Goal: Transaction & Acquisition: Purchase product/service

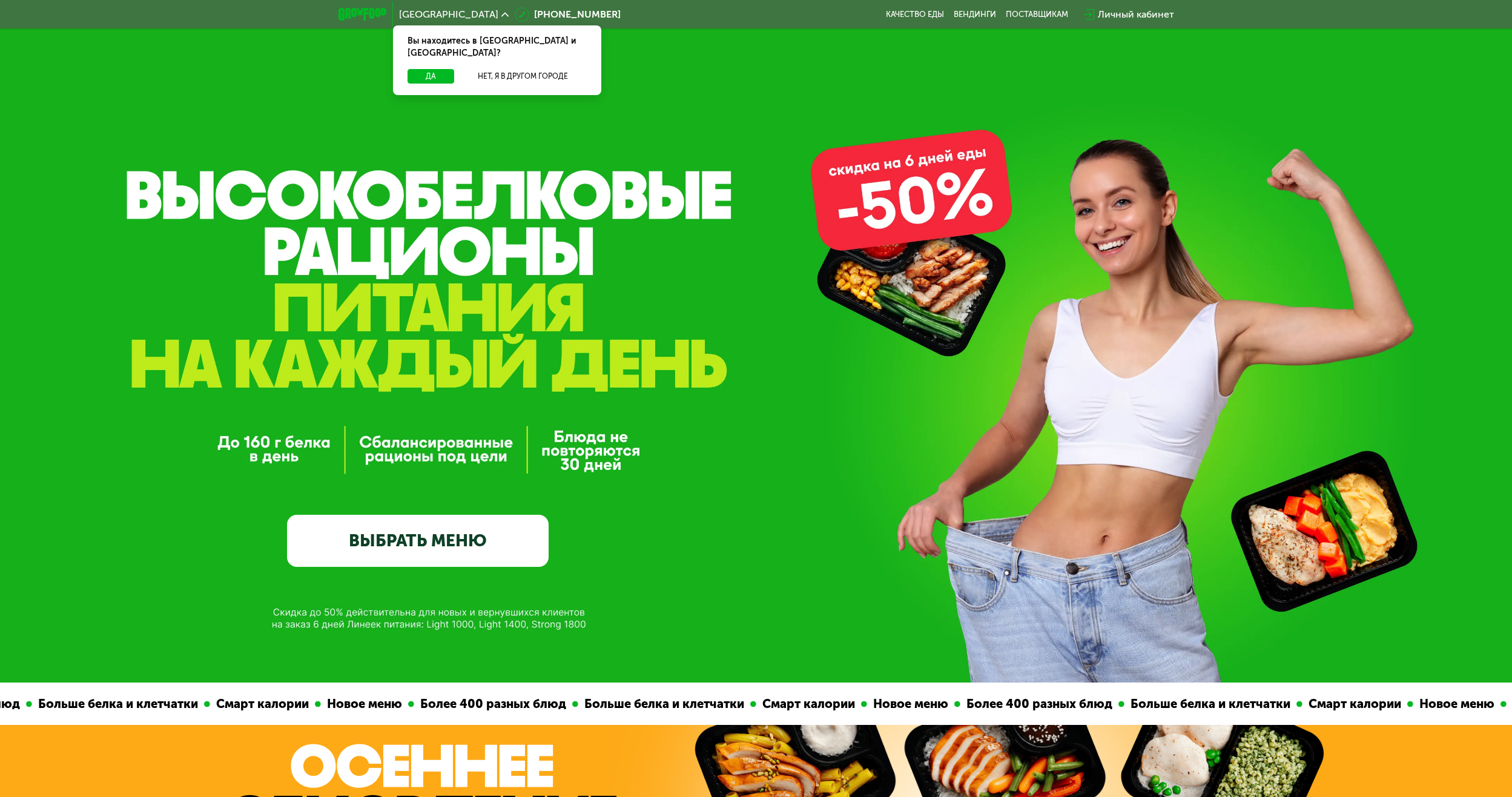
click at [403, 548] on link "ВЫБРАТЬ МЕНЮ" at bounding box center [417, 541] width 261 height 52
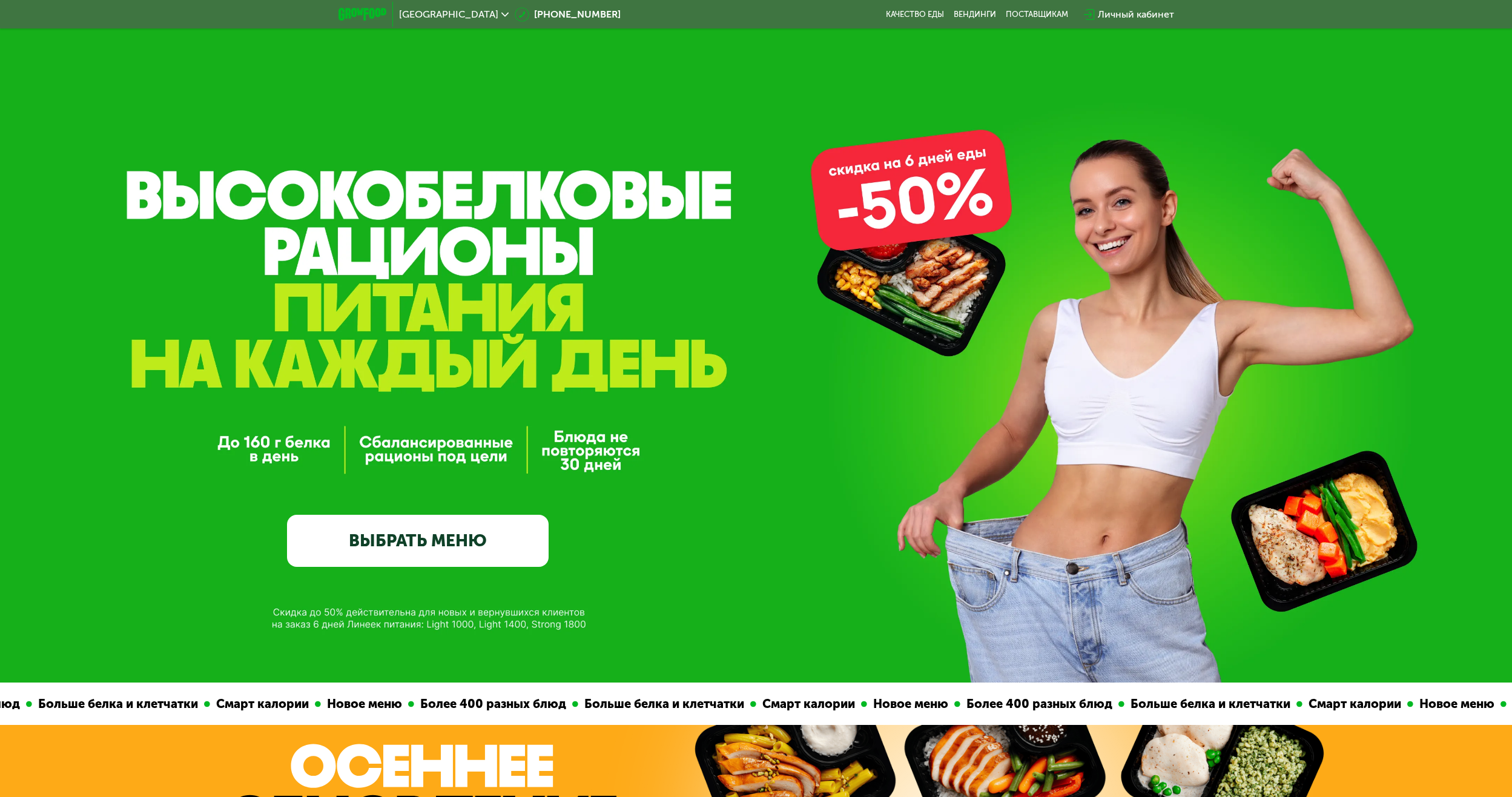
click at [344, 564] on link "ВЫБРАТЬ МЕНЮ" at bounding box center [417, 541] width 261 height 52
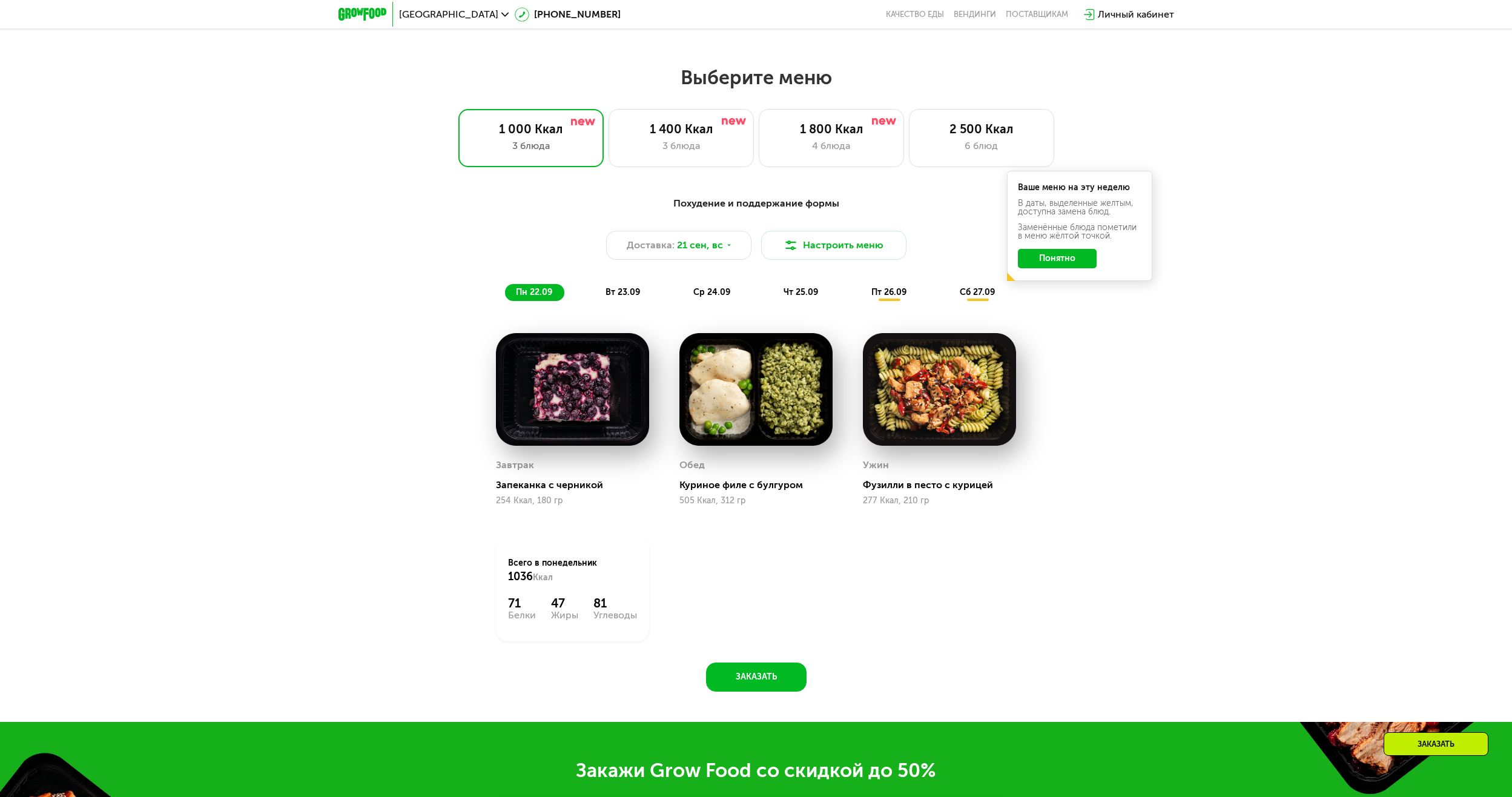
scroll to position [1297, 0]
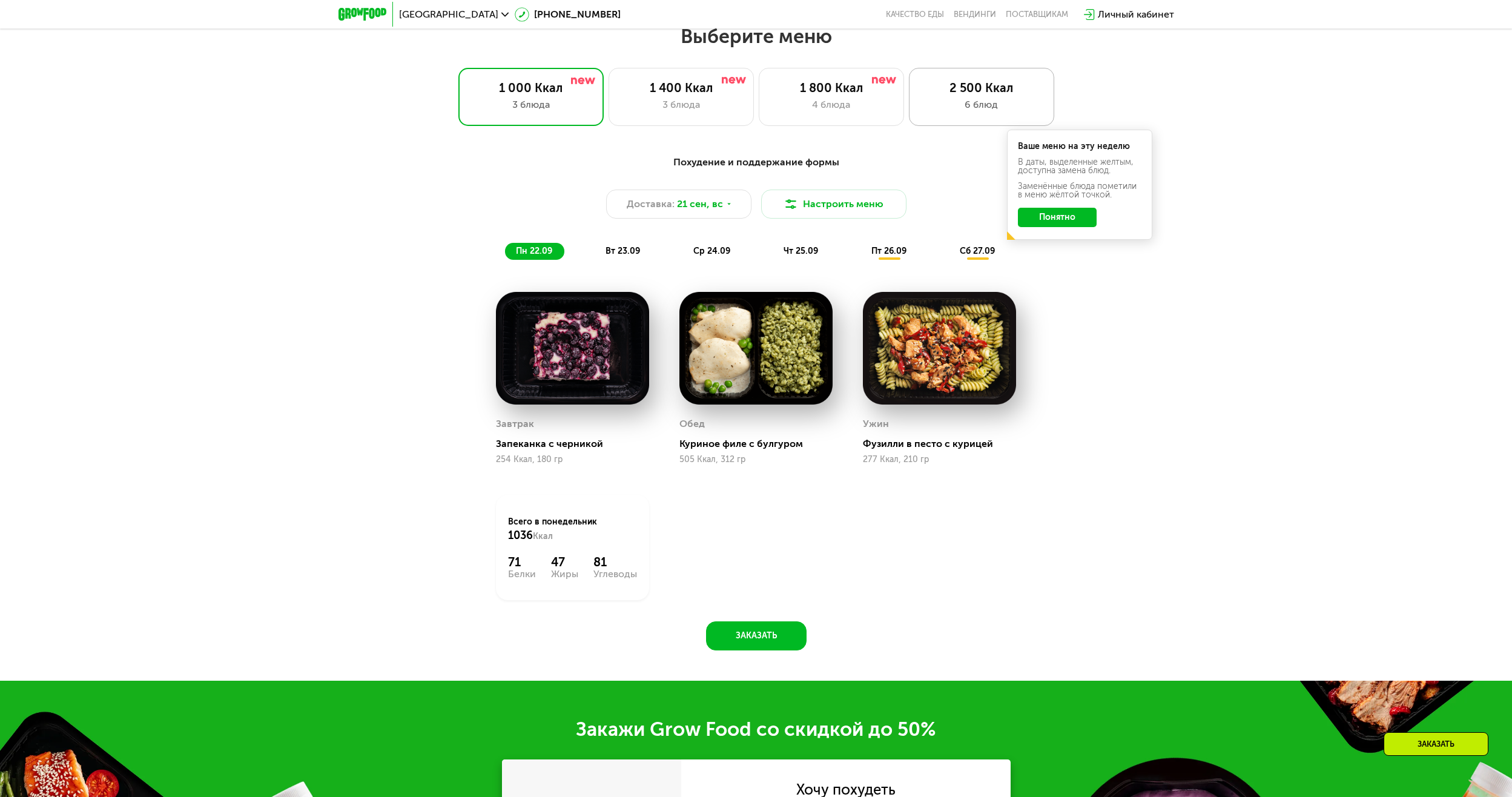
click at [966, 102] on div "6 блюд" at bounding box center [982, 105] width 120 height 15
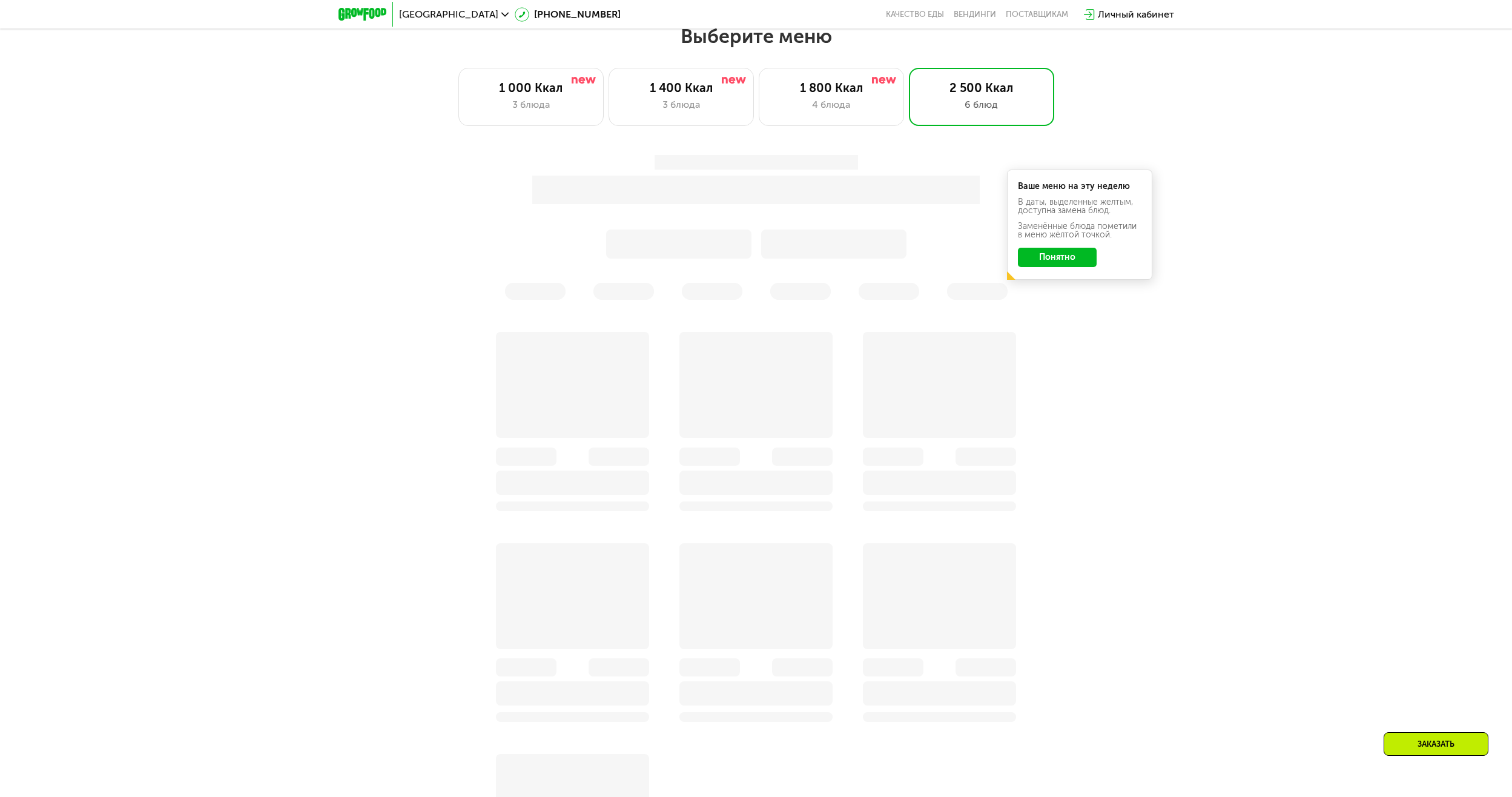
click at [1067, 264] on div "Ваше меню на эту неделю В даты, выделенные желтым, доступна замена блюд. Заменё…" at bounding box center [756, 227] width 732 height 159
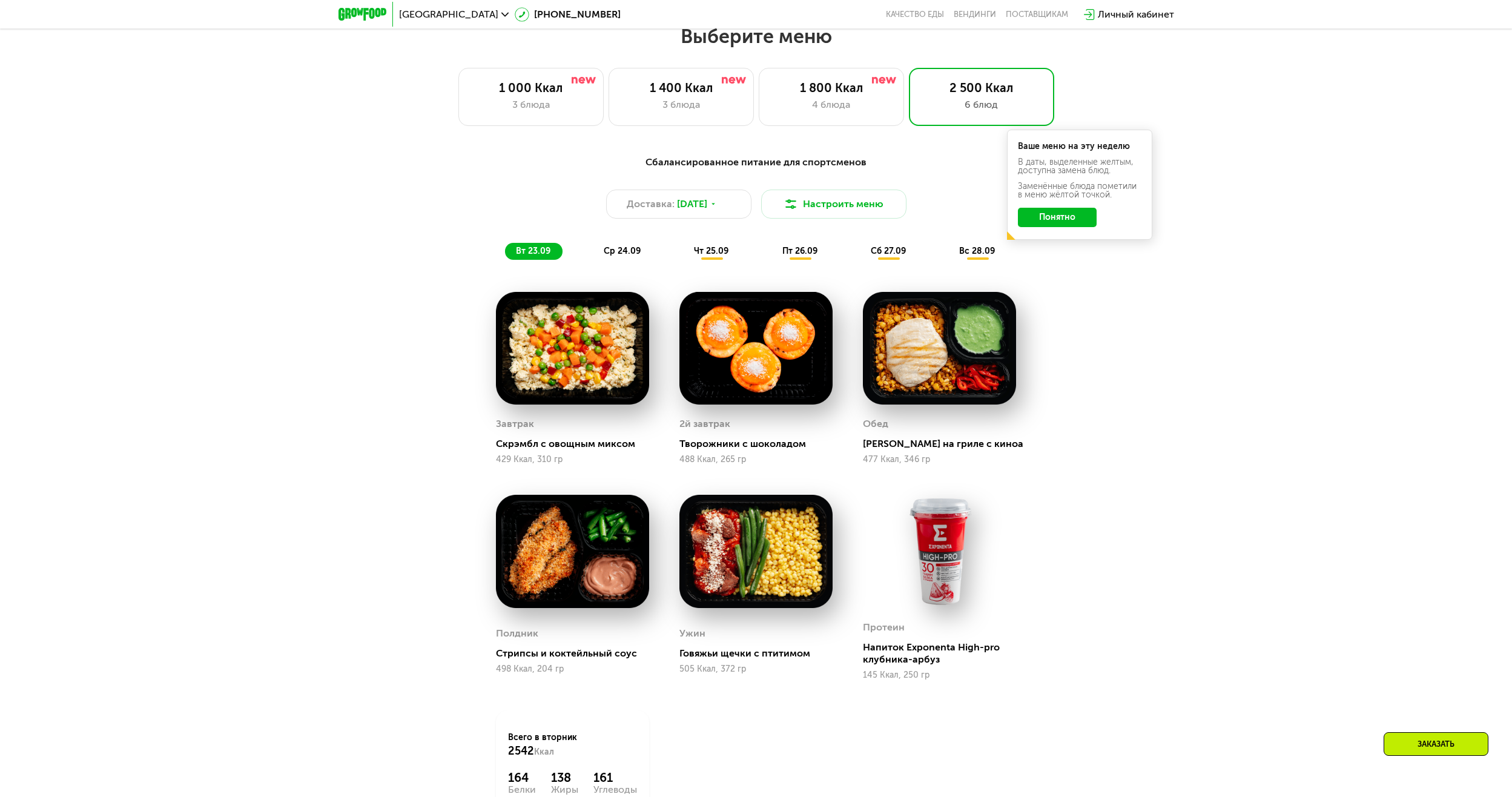
click at [1076, 227] on button "Понятно" at bounding box center [1057, 217] width 79 height 19
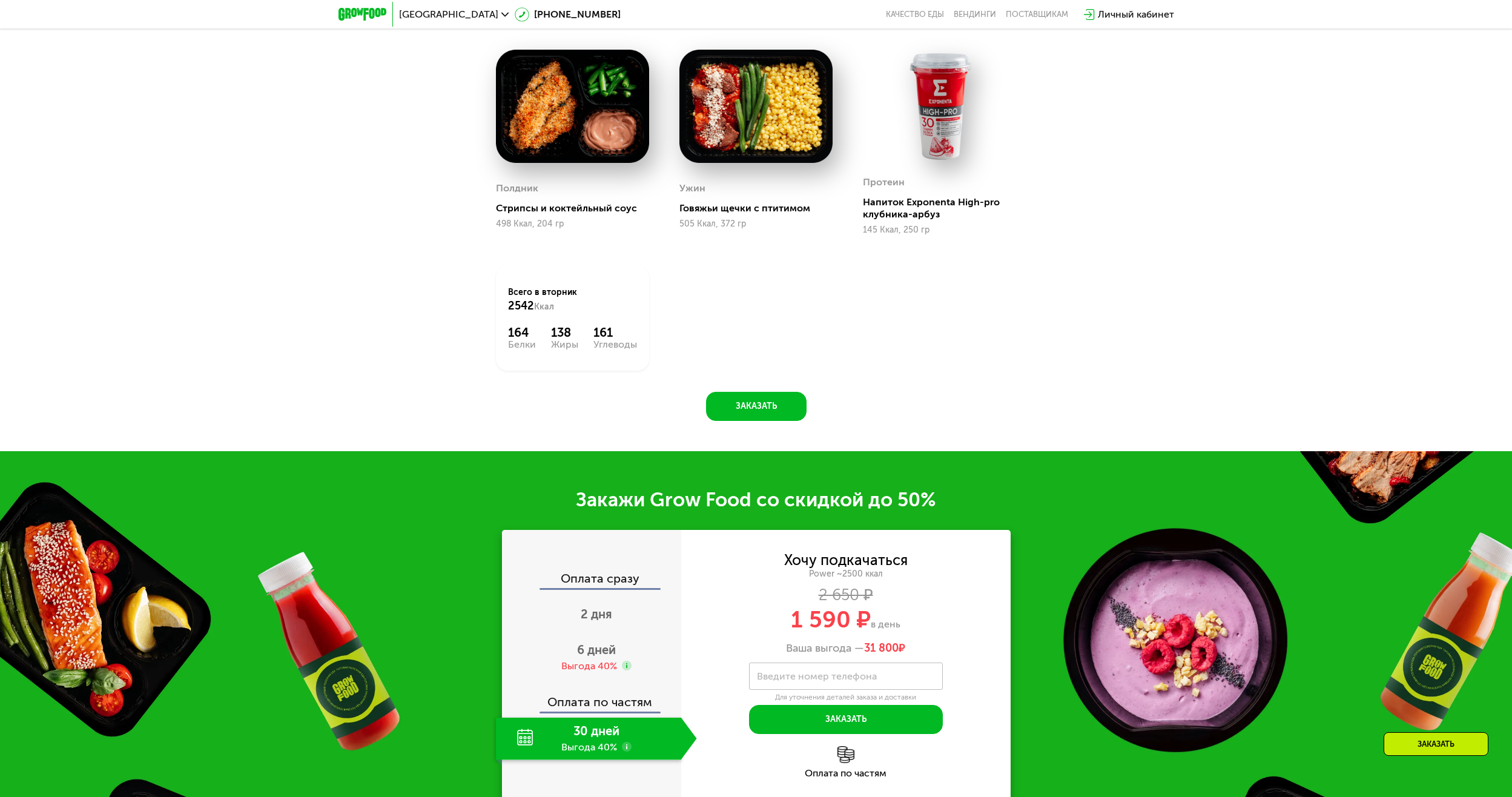
scroll to position [1782, 0]
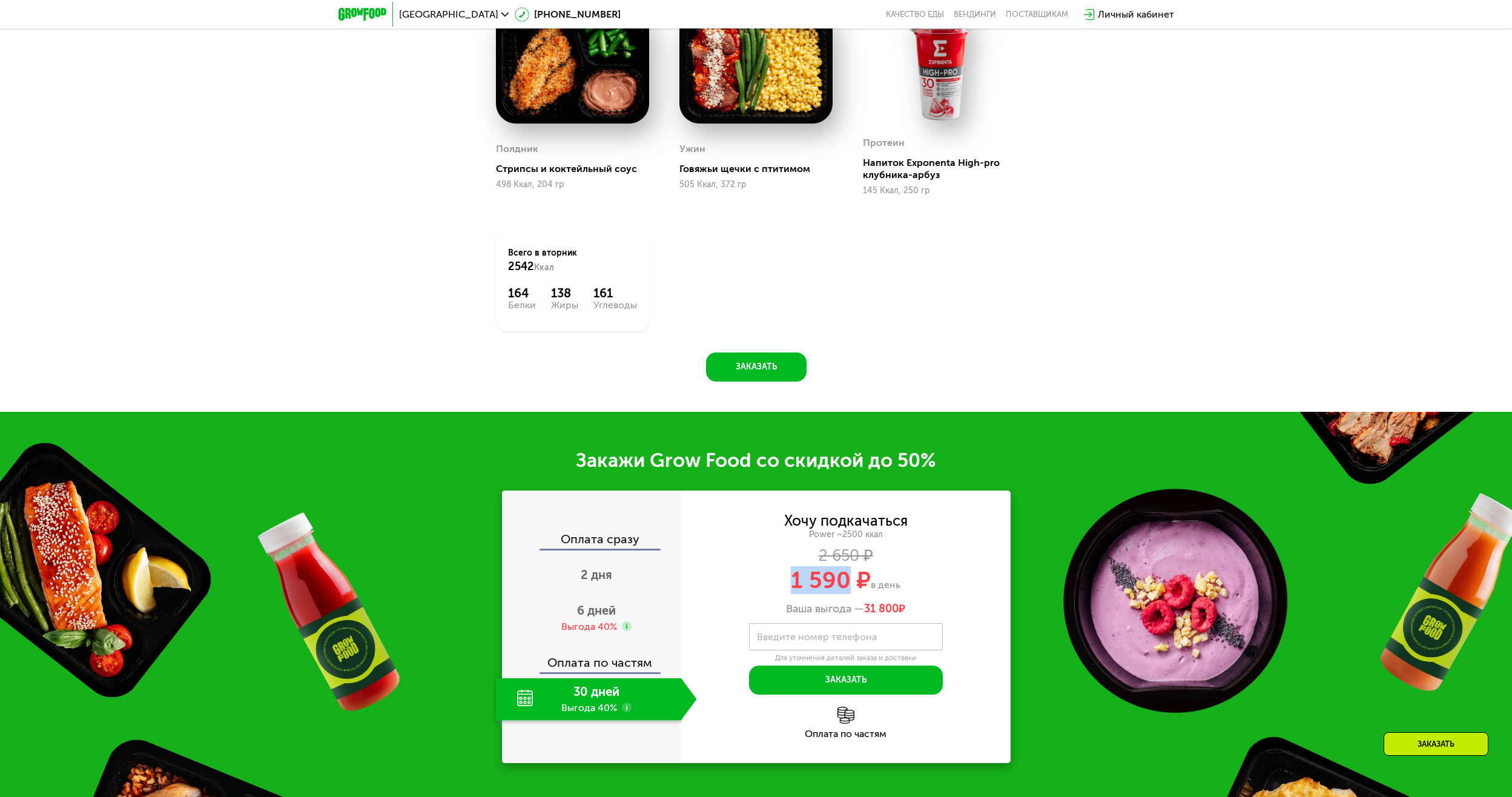
drag, startPoint x: 794, startPoint y: 586, endPoint x: 852, endPoint y: 584, distance: 58.0
click at [852, 584] on span "1 590 ₽" at bounding box center [830, 580] width 80 height 28
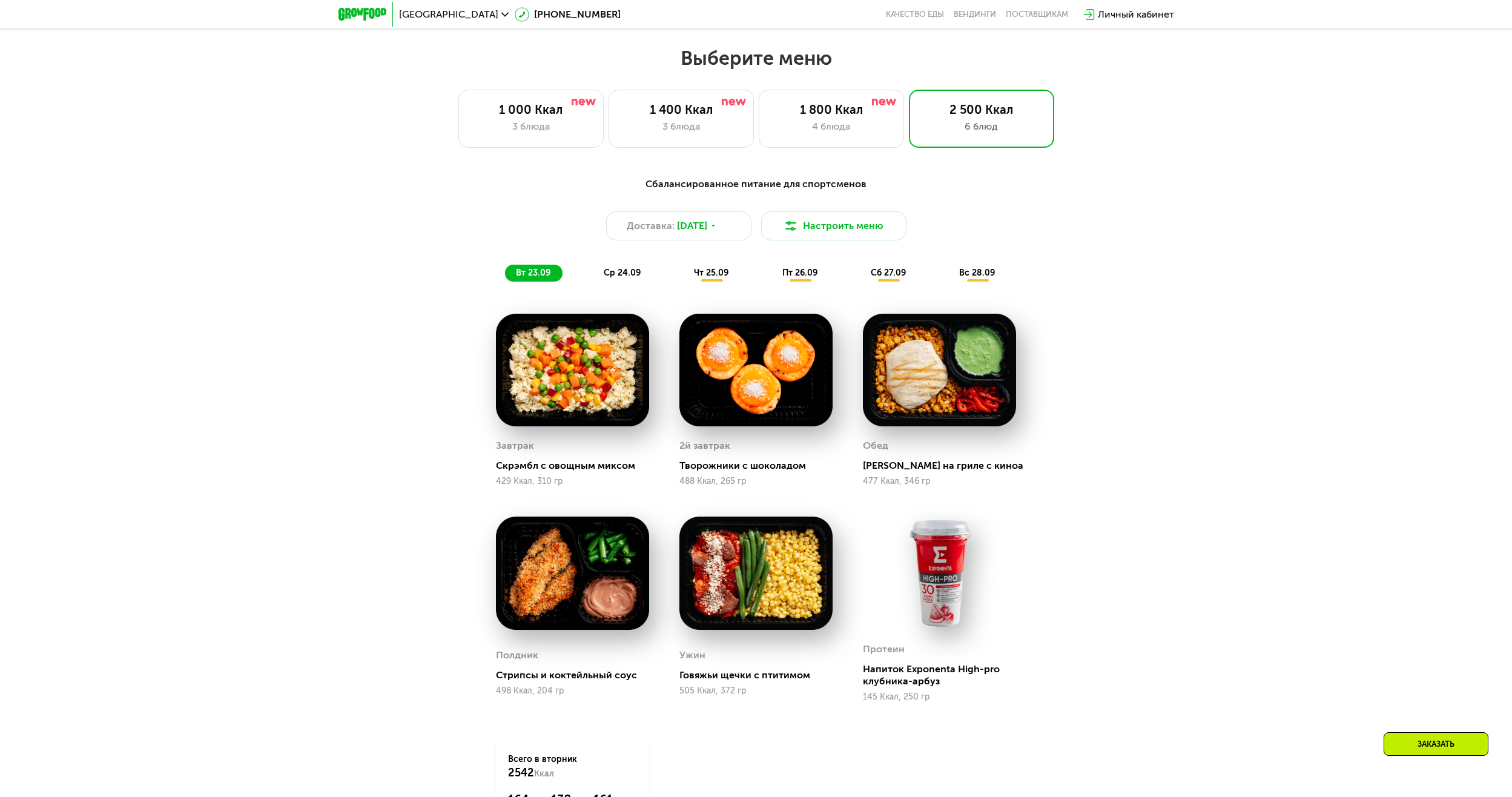
scroll to position [1237, 0]
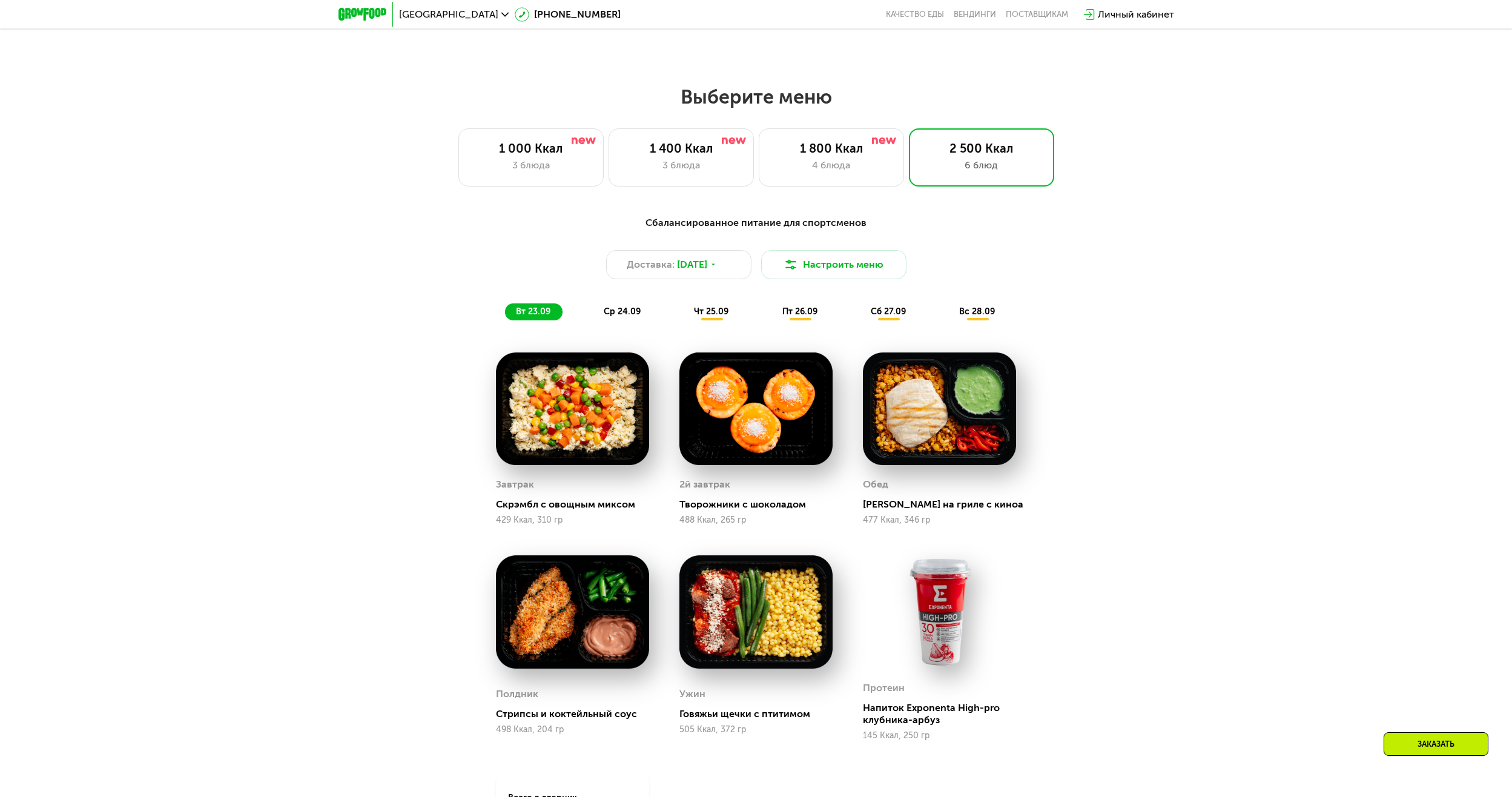
click at [613, 313] on span "ср 24.09" at bounding box center [622, 311] width 37 height 10
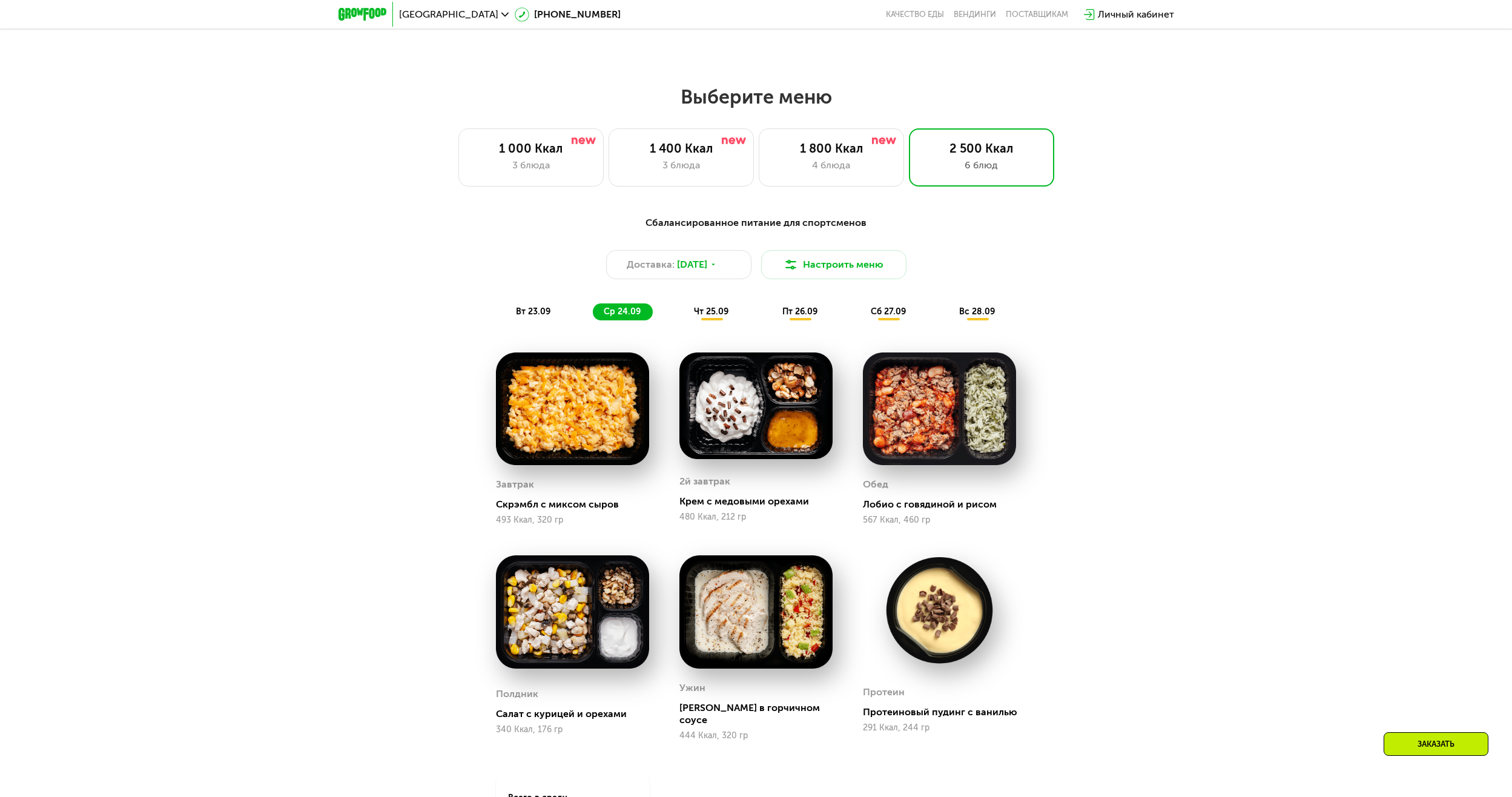
click at [698, 313] on span "чт 25.09" at bounding box center [711, 311] width 35 height 10
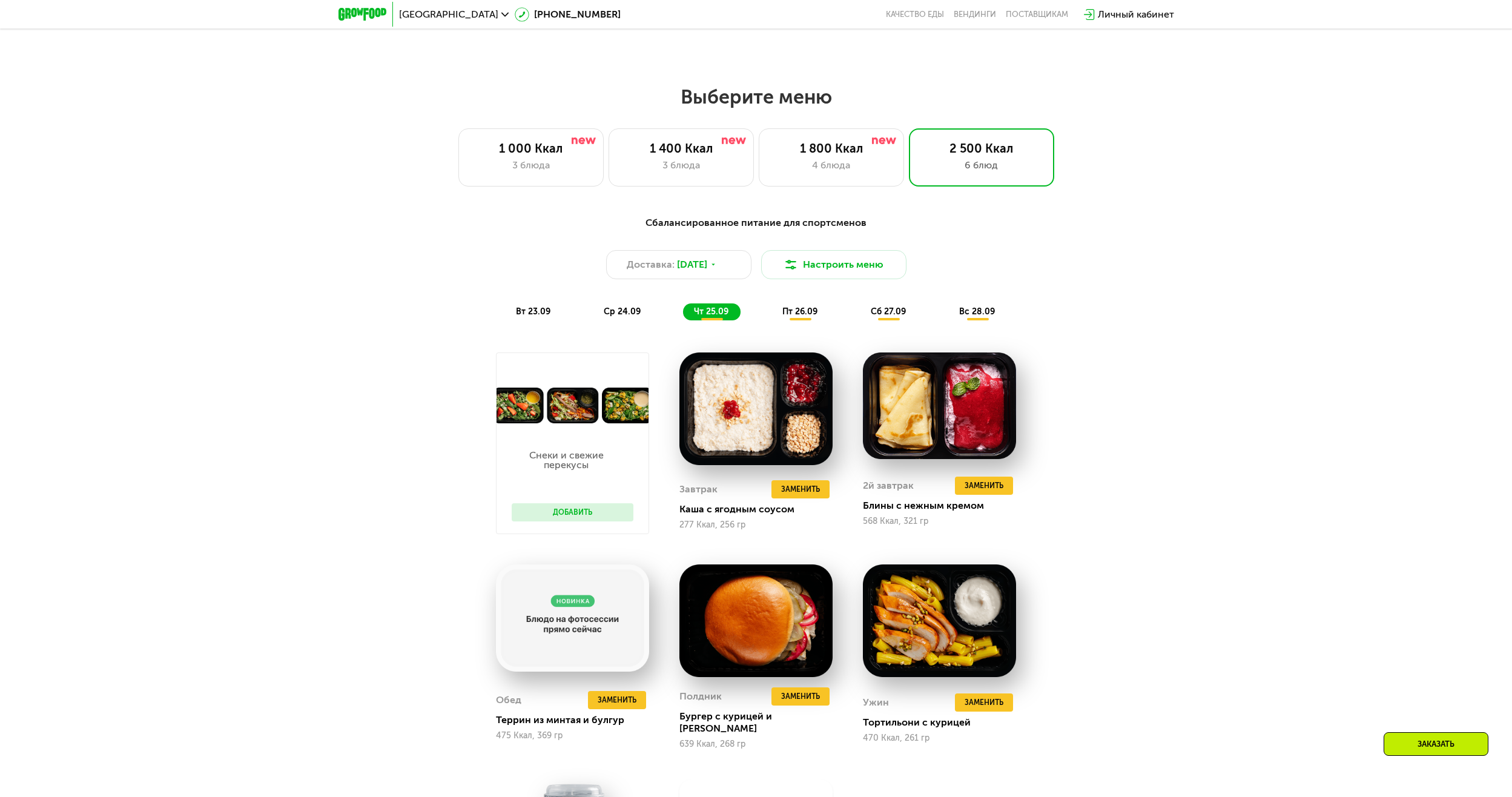
click at [792, 316] on span "пт 26.09" at bounding box center [799, 311] width 35 height 10
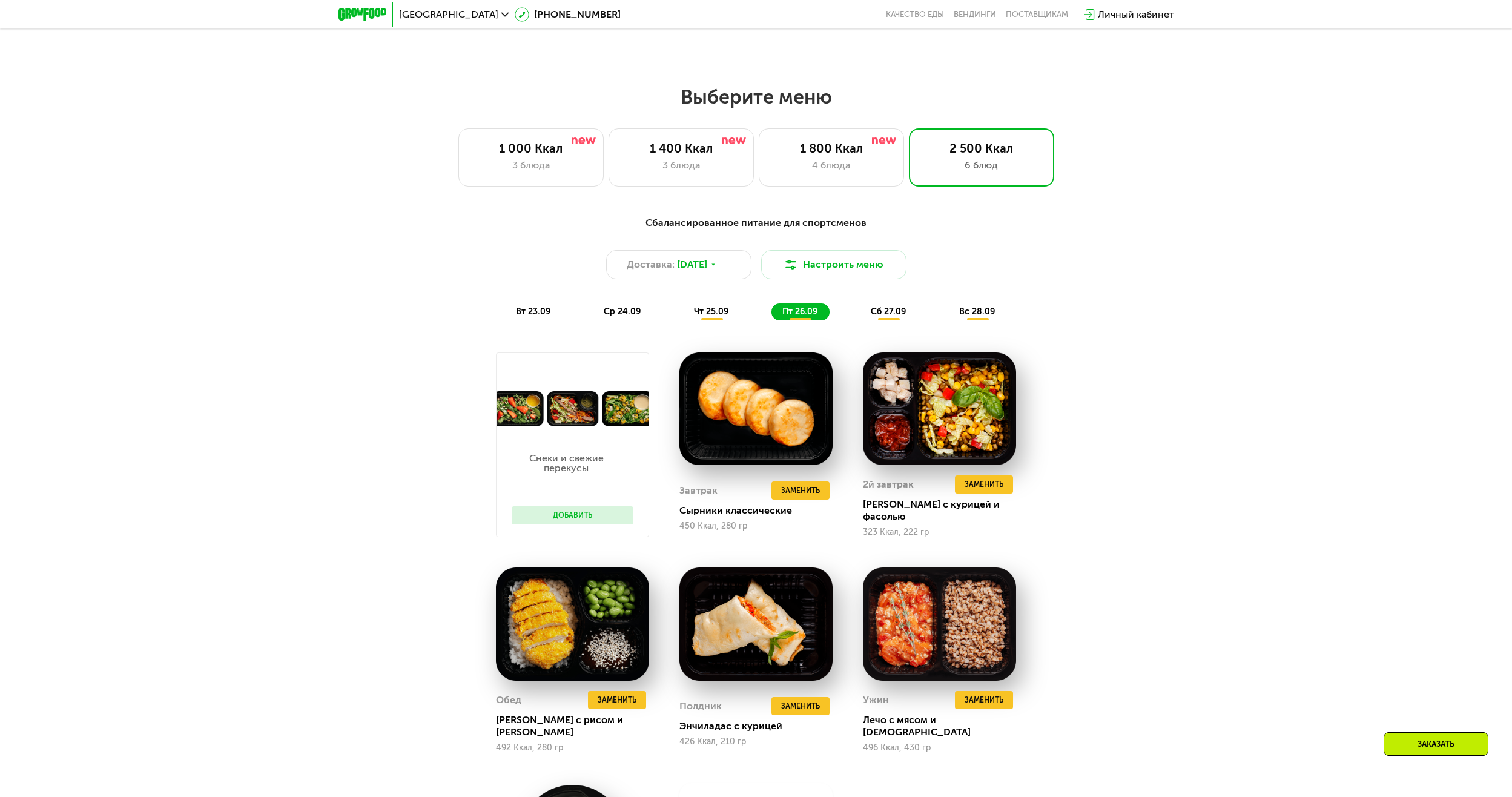
click at [518, 320] on div "вт 23.09" at bounding box center [534, 312] width 58 height 17
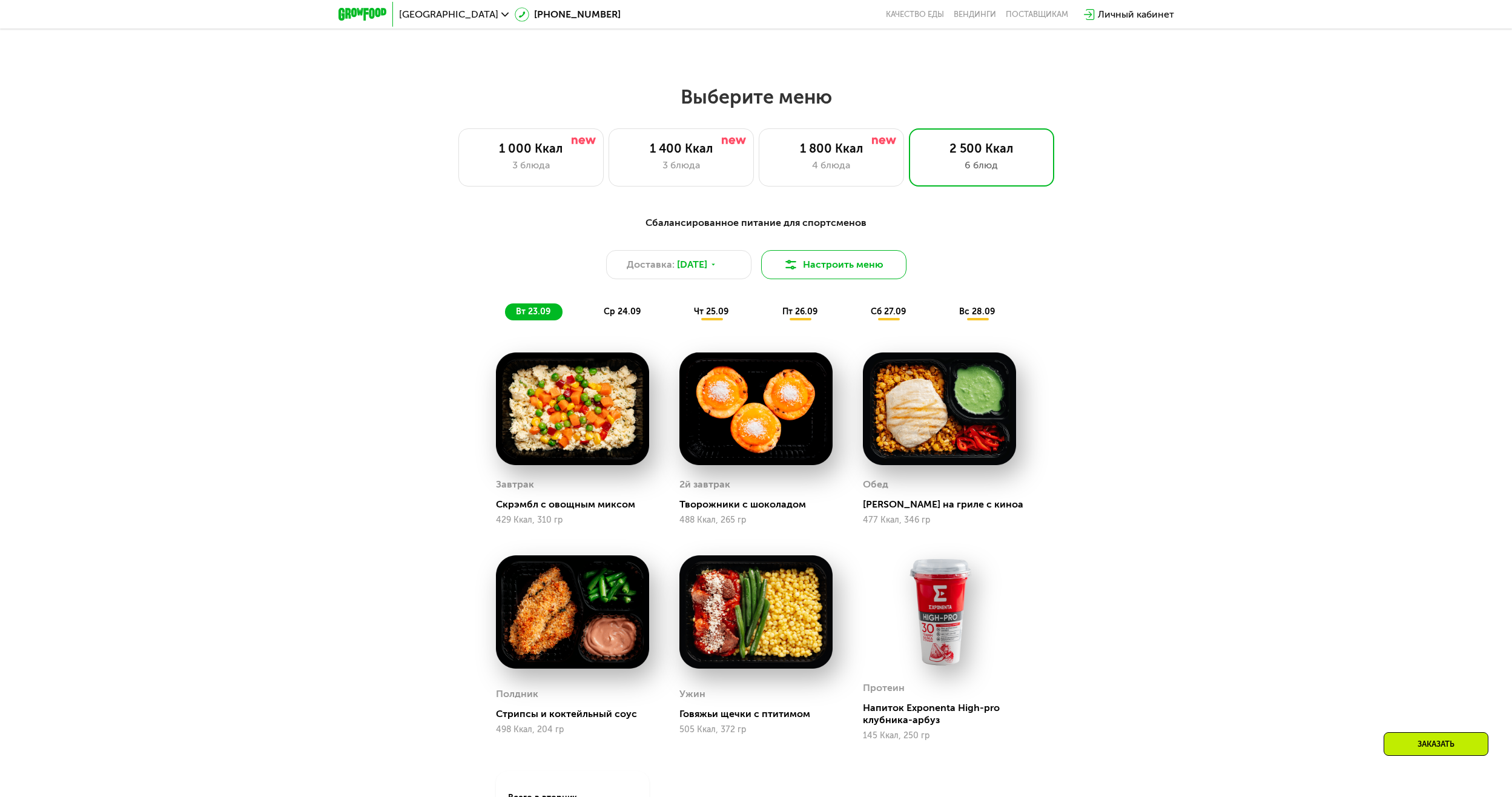
click at [815, 262] on button "Настроить меню" at bounding box center [833, 264] width 145 height 29
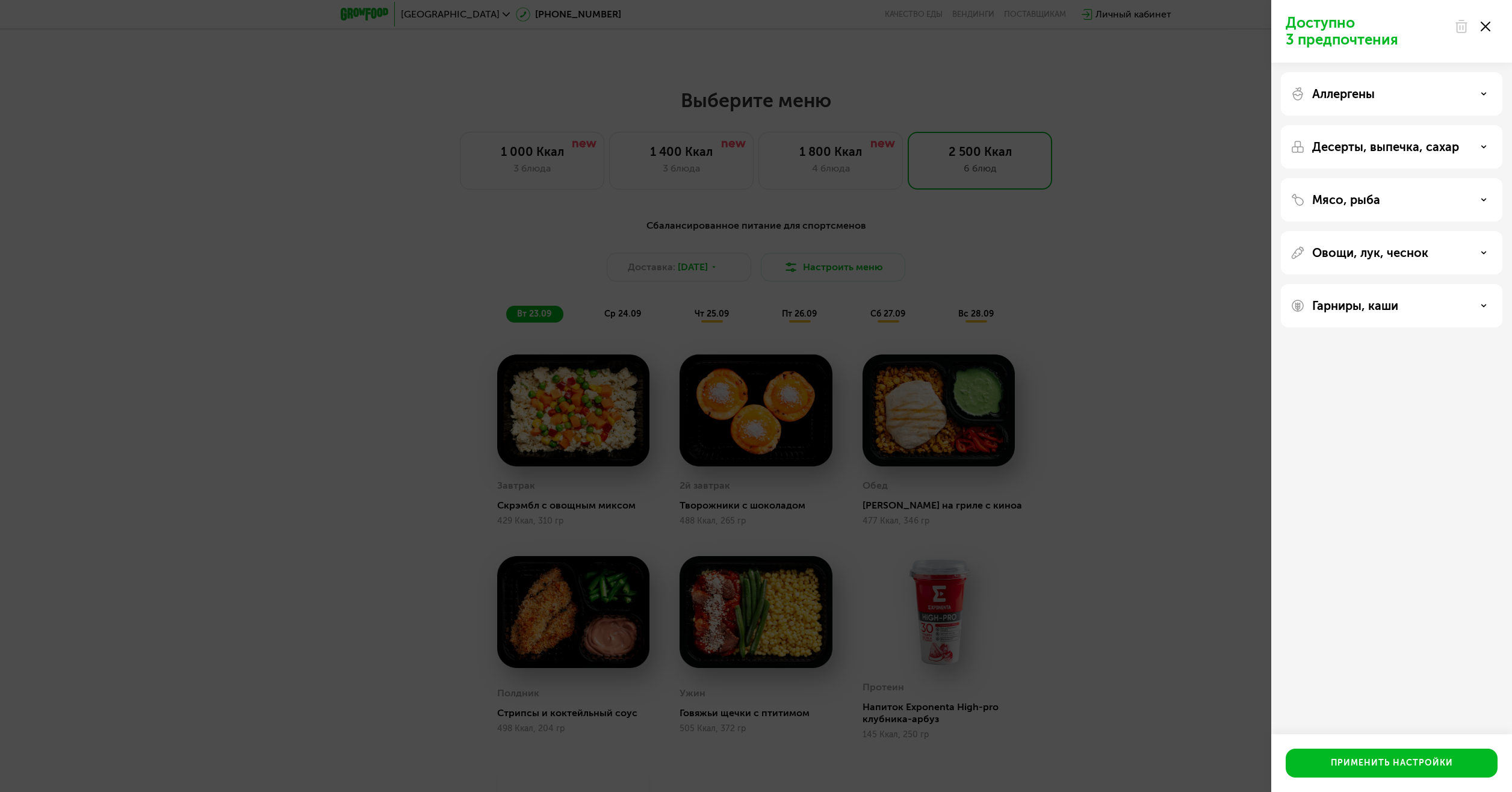
click at [1126, 225] on div "Доступно 3 предпочтения Аллергены Десерты, выпечка, сахар Мясо, рыба Овощи, лук…" at bounding box center [756, 396] width 1512 height 792
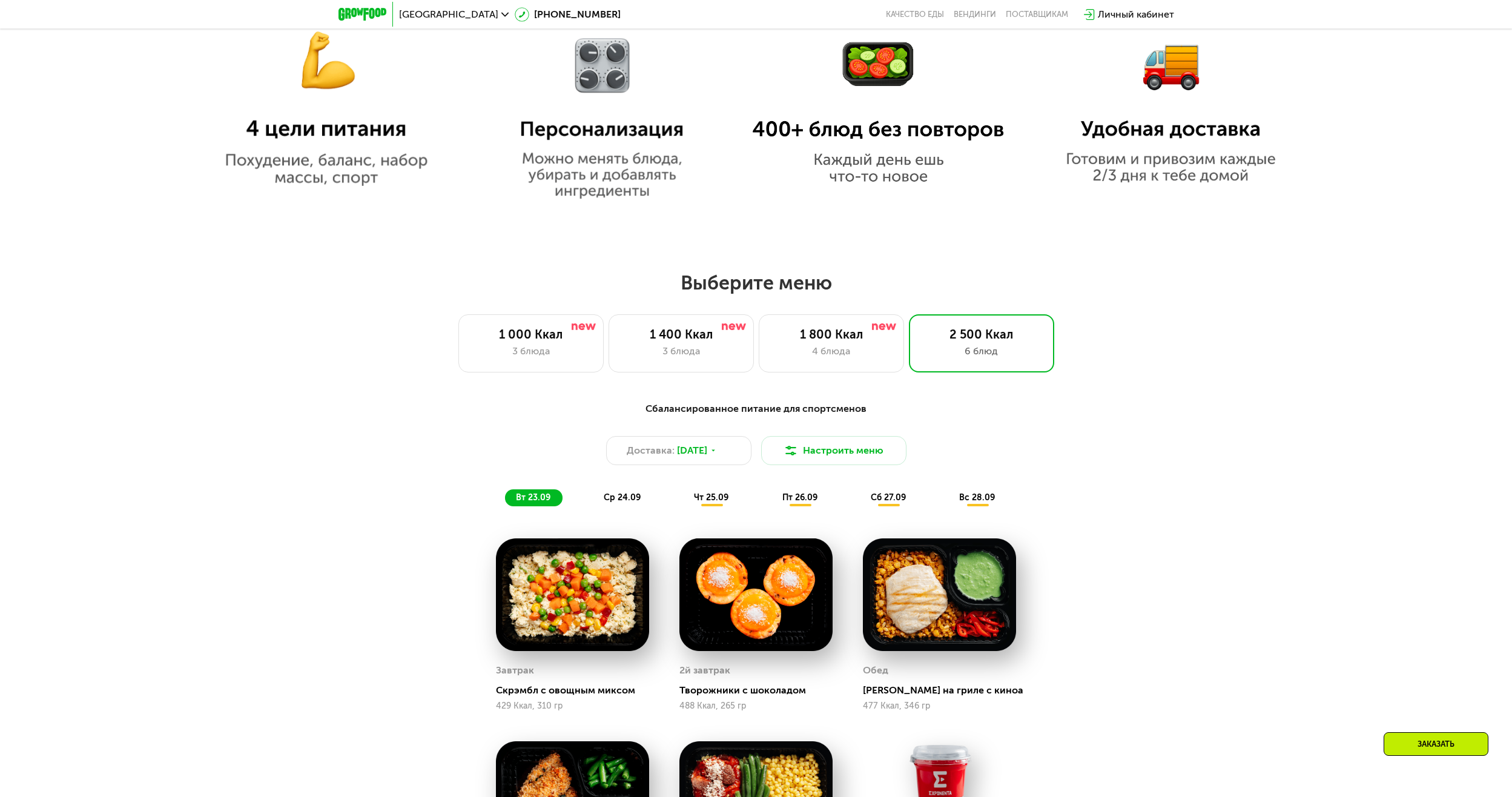
scroll to position [1055, 0]
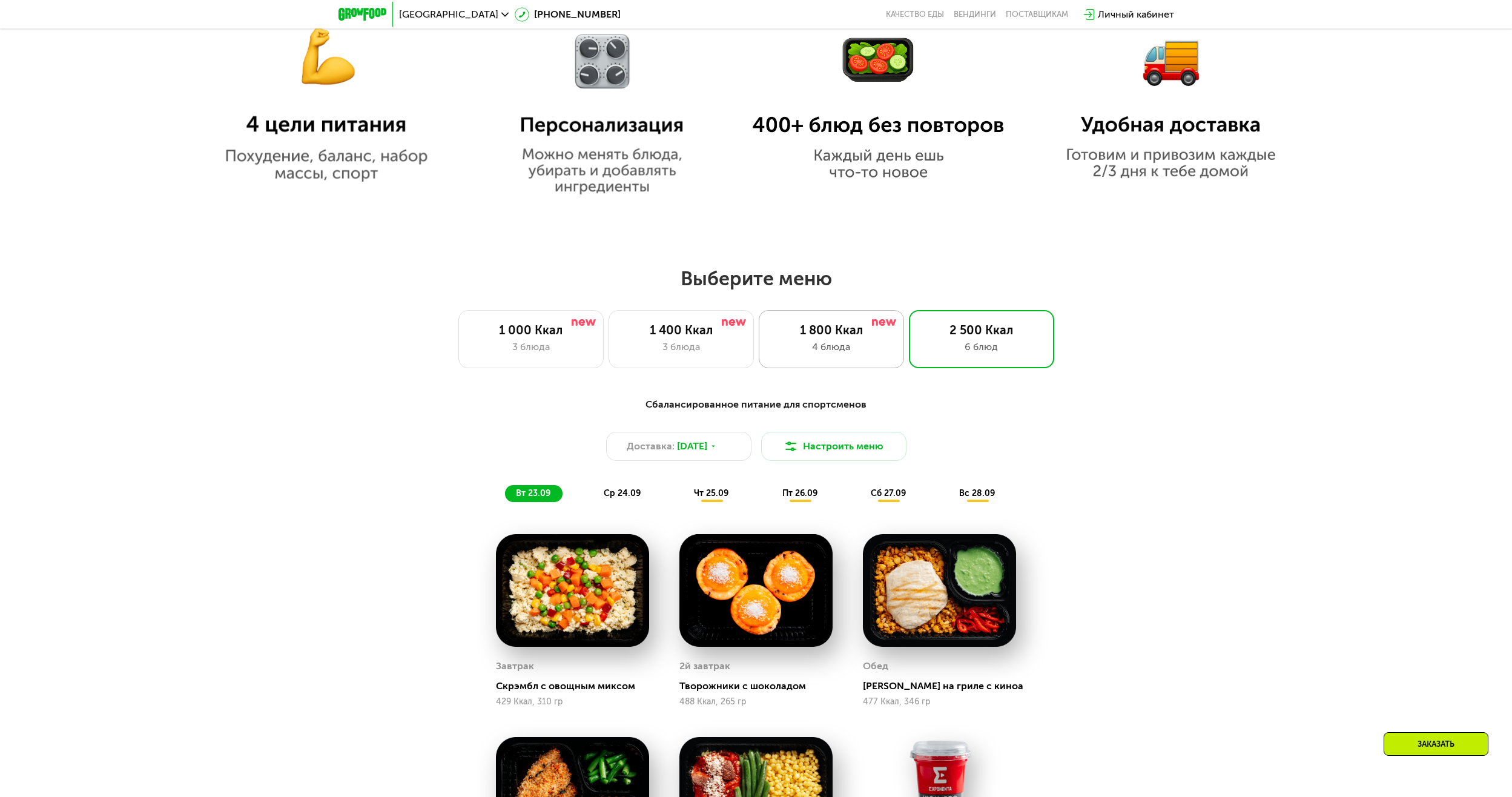
click at [856, 351] on div "4 блюда" at bounding box center [831, 347] width 120 height 15
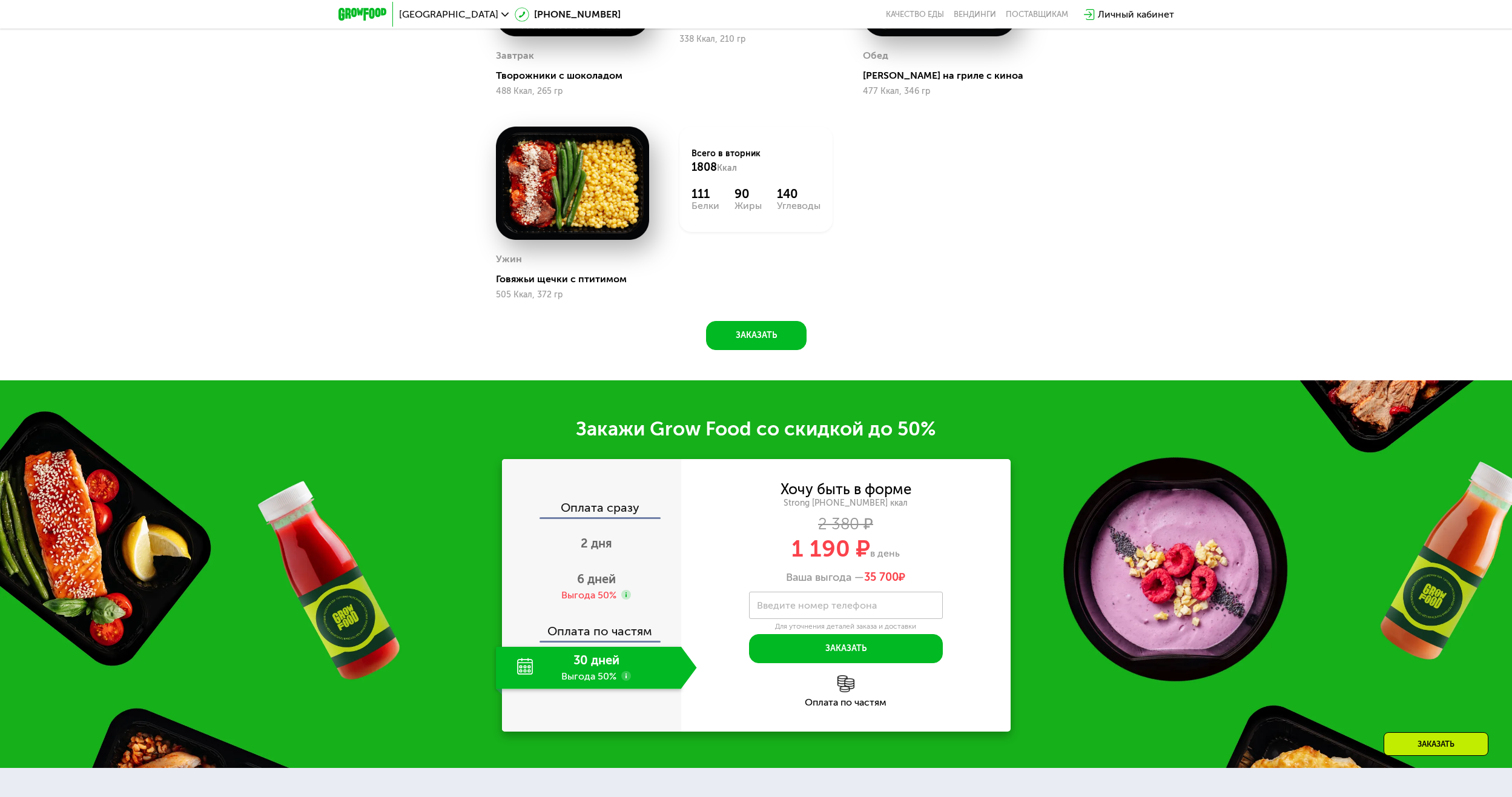
scroll to position [0, 0]
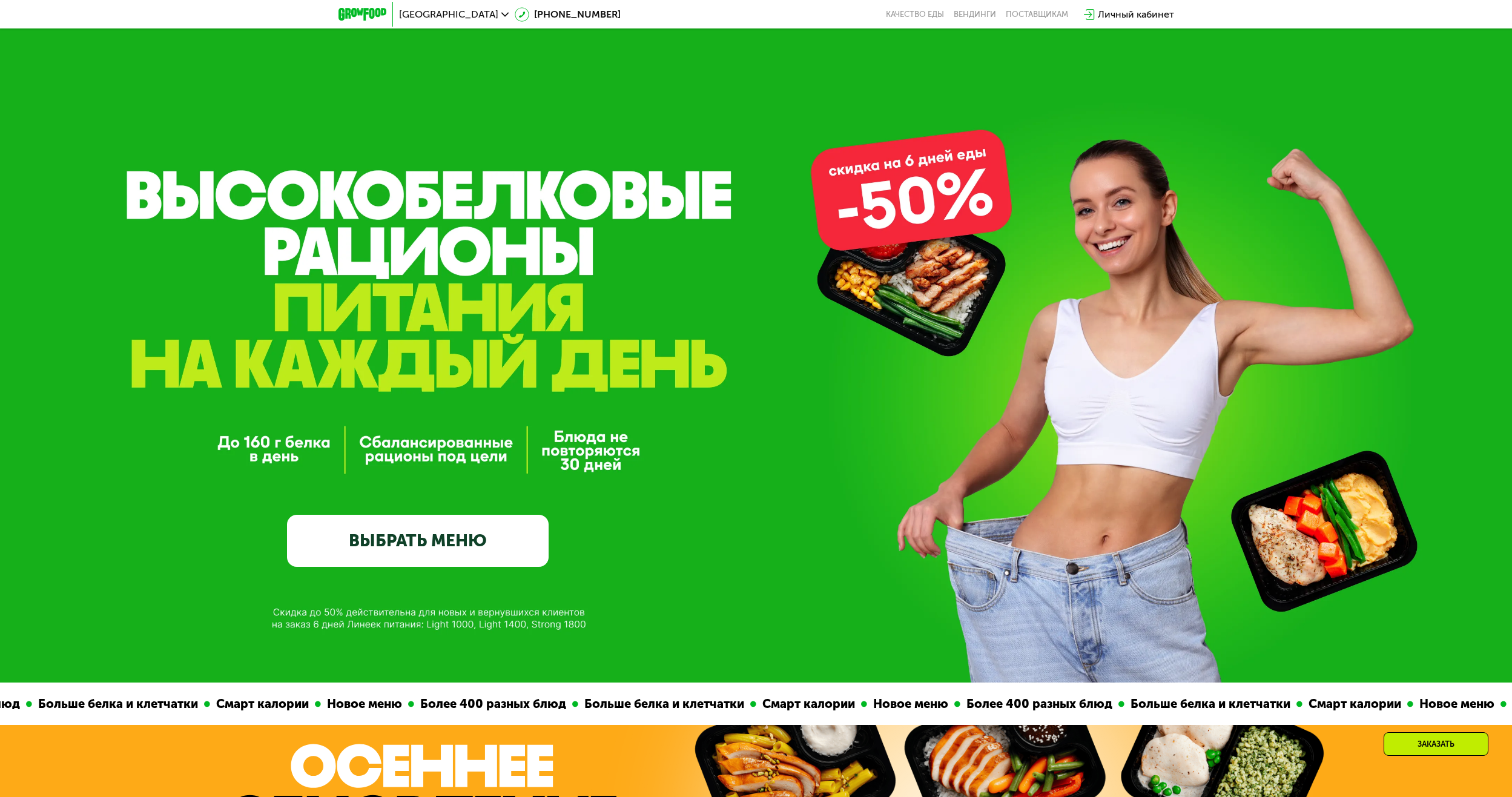
drag, startPoint x: 1288, startPoint y: 391, endPoint x: 1244, endPoint y: 81, distance: 313.1
